Goal: Obtain resource: Obtain resource

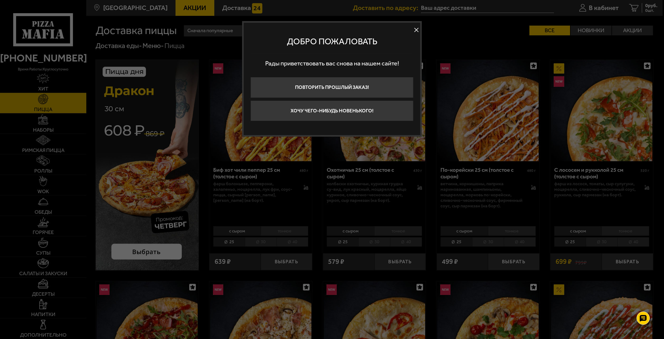
click at [418, 29] on button at bounding box center [416, 30] width 8 height 8
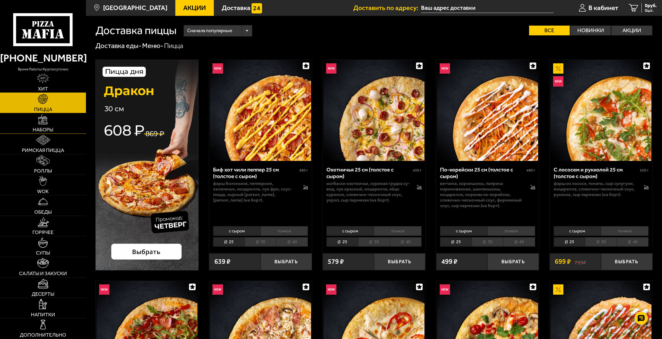
click at [49, 127] on span "Наборы" at bounding box center [43, 129] width 21 height 5
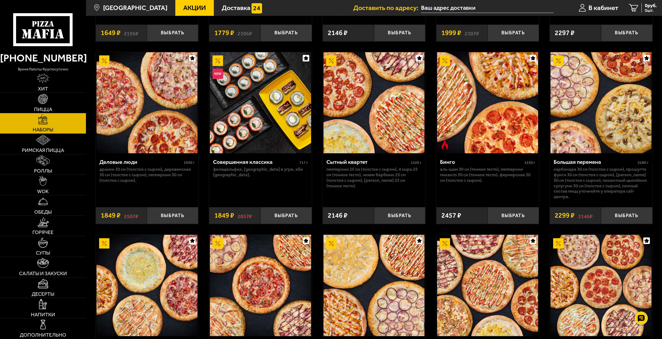
scroll to position [739, 0]
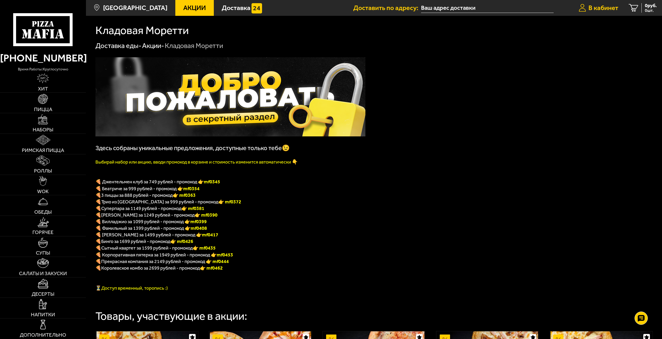
click at [591, 7] on span "В кабинет" at bounding box center [604, 7] width 30 height 7
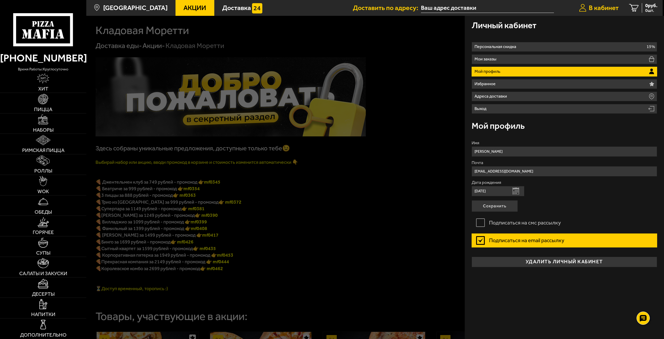
click at [591, 7] on span "В кабинет" at bounding box center [603, 7] width 30 height 7
click at [339, 101] on div at bounding box center [418, 185] width 664 height 339
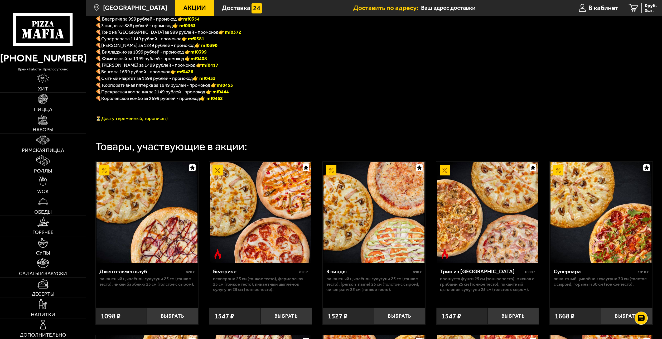
scroll to position [158, 0]
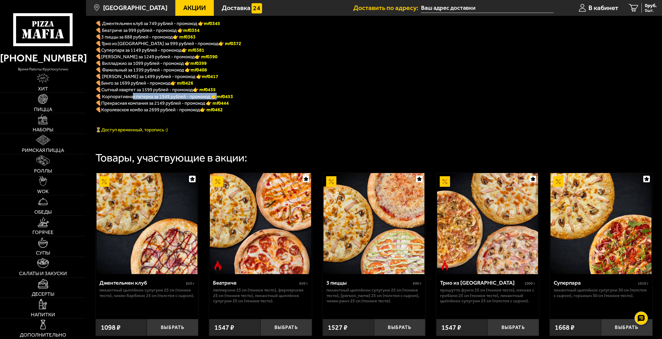
drag, startPoint x: 152, startPoint y: 98, endPoint x: 245, endPoint y: 98, distance: 93.1
click at [219, 96] on span "🍕 Корпоративная пятерка за 1949 рублей - промокод 👉 mf0453" at bounding box center [164, 97] width 138 height 6
click at [313, 106] on p "🍕 Прекрасная компания за 2149 рублей - промокод 👉 mf0444" at bounding box center [230, 102] width 270 height 7
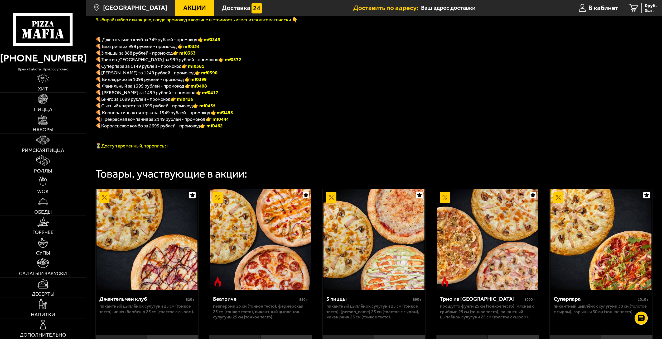
scroll to position [27, 0]
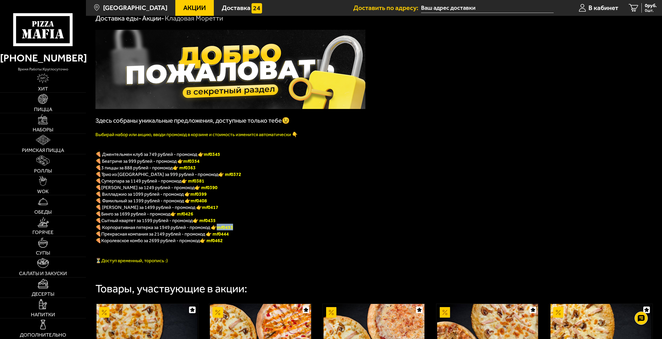
drag, startPoint x: 238, startPoint y: 228, endPoint x: 221, endPoint y: 228, distance: 17.4
click at [221, 228] on p "🍕 Корпоративная пятерка за 1949 рублей - промокод 👉 mf0453" at bounding box center [230, 227] width 270 height 7
copy b "mf0453"
click at [278, 195] on p "🍕 Вилладжио за 1099 рублей - промокод 👉 mf0399" at bounding box center [230, 193] width 270 height 7
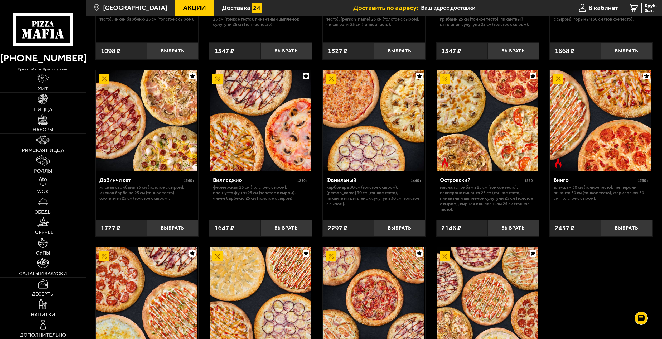
scroll to position [580, 0]
